Goal: Understand site structure: Grasp the organization and layout of the website

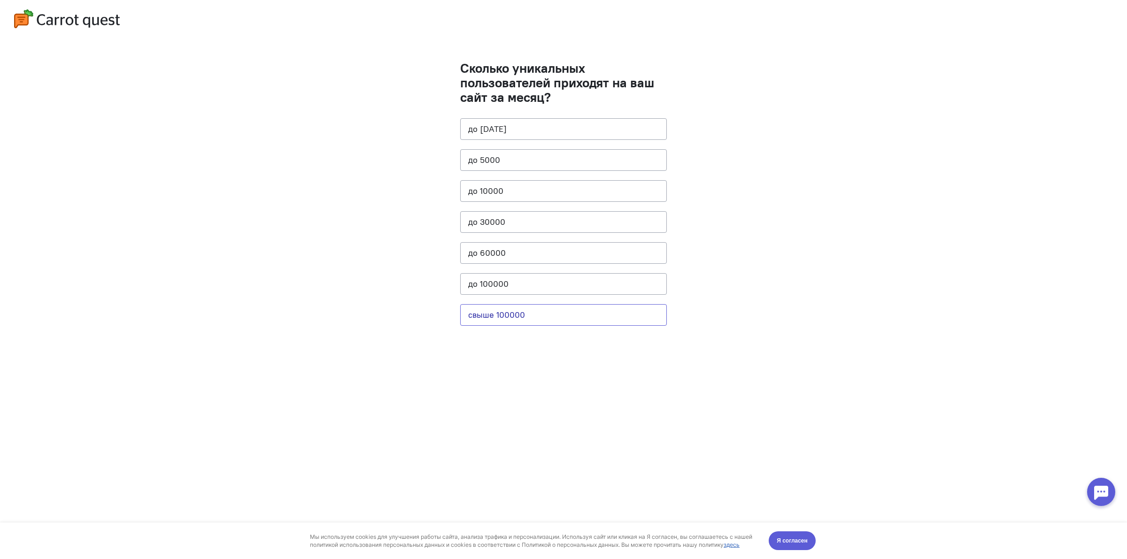
click at [508, 316] on button "свыше 100000" at bounding box center [563, 315] width 207 height 22
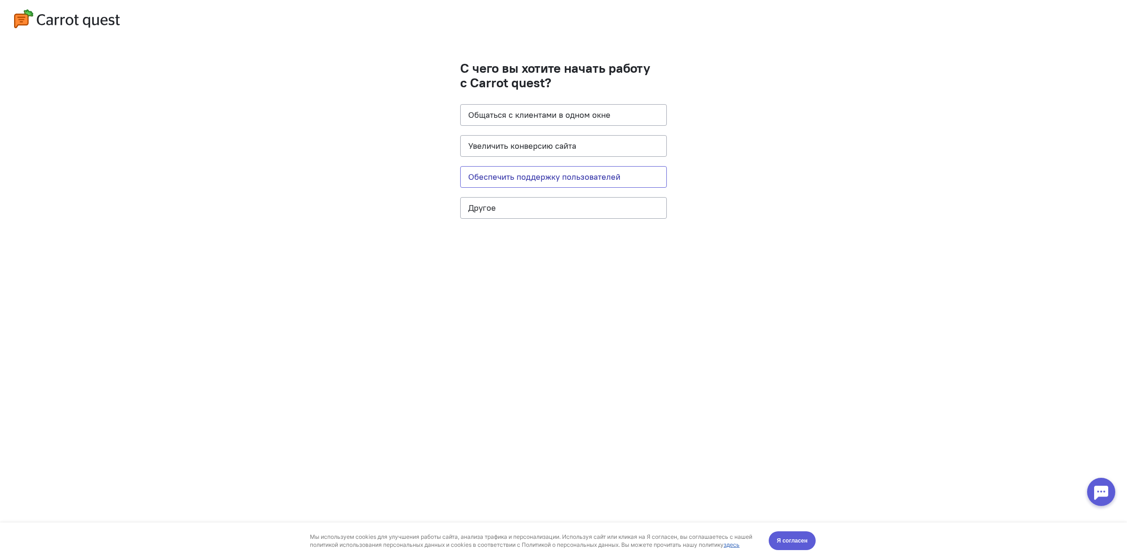
click at [592, 169] on button "Обеспечить поддержку пользователей" at bounding box center [563, 177] width 207 height 22
